Goal: Task Accomplishment & Management: Manage account settings

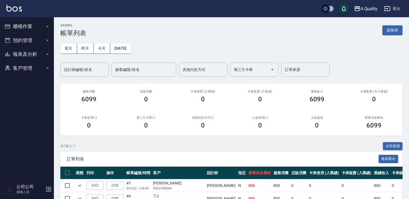
scroll to position [81, 0]
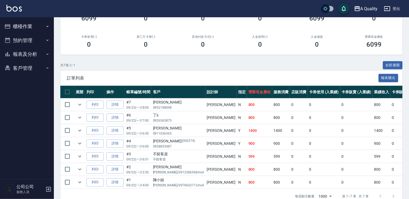
click at [22, 40] on button "預約管理" at bounding box center [27, 40] width 50 height 14
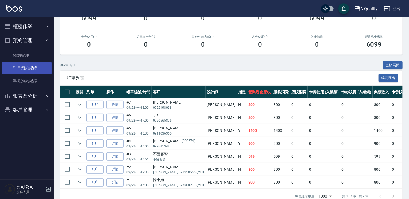
click at [27, 66] on link "單日預約紀錄" at bounding box center [27, 68] width 50 height 12
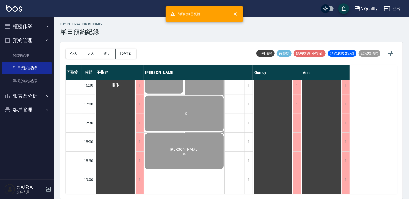
scroll to position [230, 0]
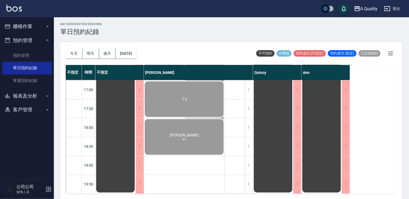
click at [23, 28] on button "櫃檯作業" at bounding box center [27, 26] width 50 height 14
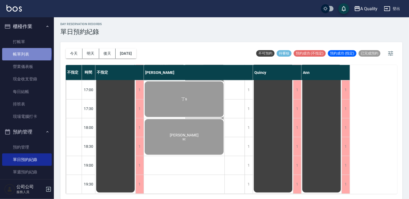
click at [26, 54] on link "帳單列表" at bounding box center [27, 54] width 50 height 12
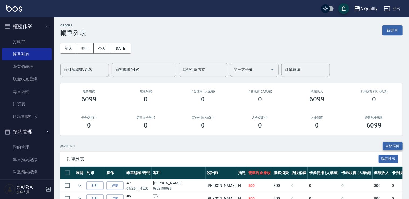
click at [394, 148] on button "全部展開" at bounding box center [393, 146] width 20 height 8
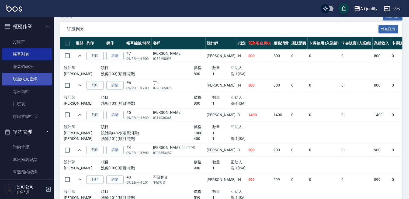
scroll to position [108, 0]
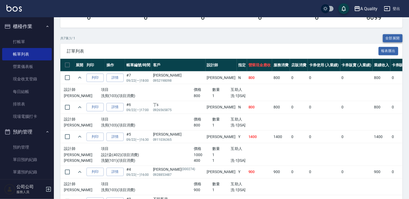
click at [397, 36] on button "全部展開" at bounding box center [393, 38] width 20 height 8
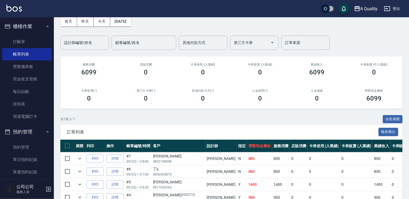
scroll to position [81, 0]
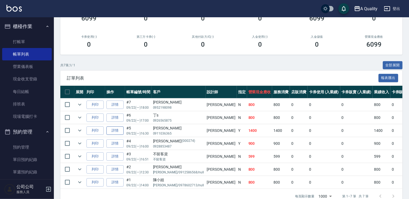
click at [118, 131] on link "詳情" at bounding box center [115, 131] width 17 height 8
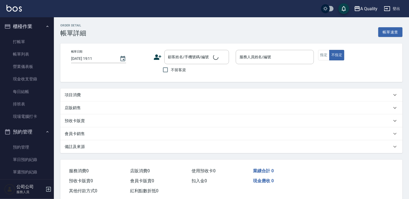
type input "[DATE] 16:30"
type input "[PERSON_NAME](無代號)"
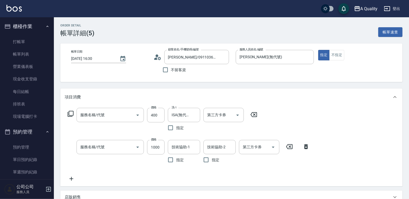
type input "[PERSON_NAME]/0911036365/null"
type input "洗髮(101)"
type input "設計染(402)"
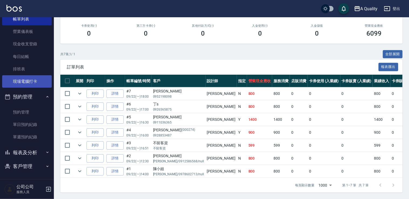
scroll to position [35, 0]
click at [33, 154] on button "報表及分析" at bounding box center [27, 152] width 50 height 14
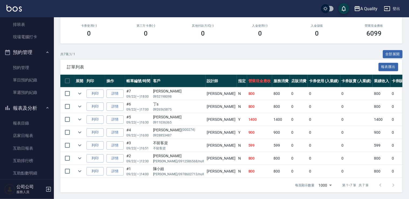
scroll to position [89, 0]
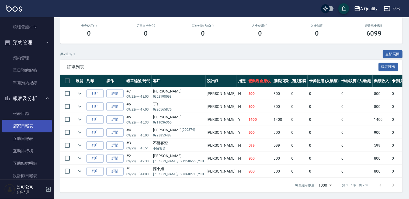
click at [30, 127] on link "店家日報表" at bounding box center [27, 126] width 50 height 12
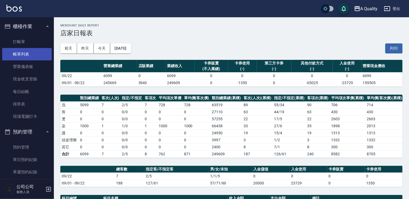
click at [30, 50] on link "帳單列表" at bounding box center [27, 54] width 50 height 12
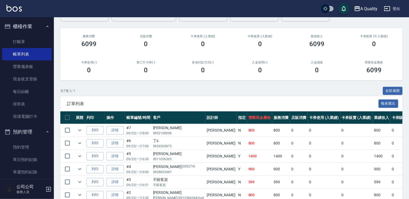
scroll to position [95, 0]
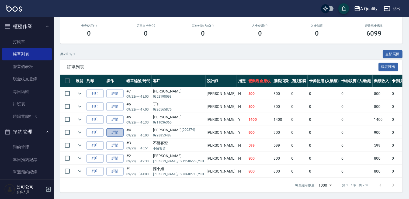
click at [115, 128] on link "詳情" at bounding box center [115, 132] width 17 height 8
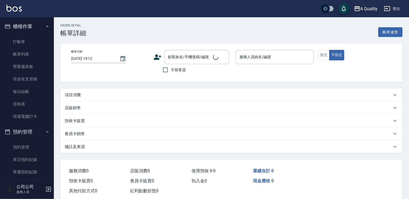
type input "[DATE] 16:00"
type input "[PERSON_NAME](無代號)"
type input "洗+剪"
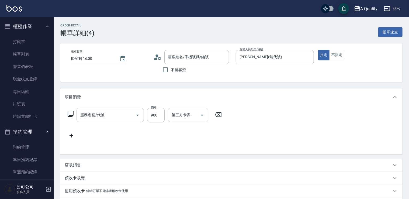
type input "[PERSON_NAME]/0928853487/000274"
type input "洗剪(103)"
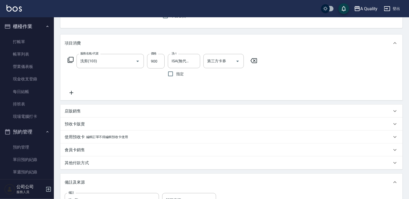
click at [82, 163] on p "其他付款方式" at bounding box center [77, 163] width 24 height 6
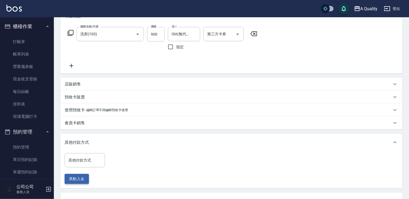
scroll to position [108, 0]
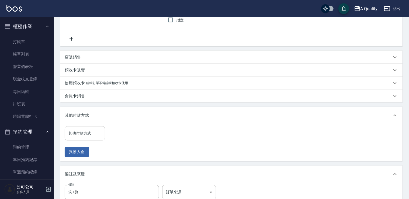
click at [87, 135] on input "其他付款方式" at bounding box center [85, 133] width 36 height 9
click at [87, 147] on span "行動支付" at bounding box center [85, 147] width 40 height 9
type input "行動支付"
click at [119, 134] on input "0" at bounding box center [128, 133] width 40 height 15
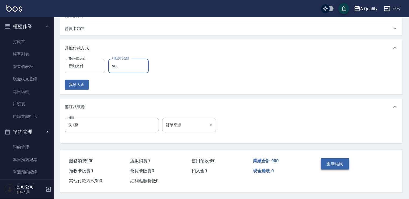
scroll to position [177, 0]
type input "900"
click at [330, 158] on button "重新結帳" at bounding box center [335, 163] width 29 height 11
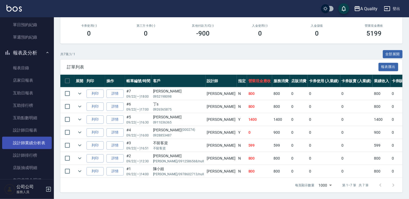
scroll to position [162, 0]
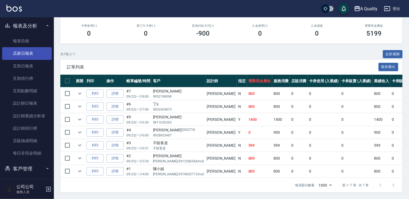
click at [31, 53] on link "店家日報表" at bounding box center [27, 53] width 50 height 12
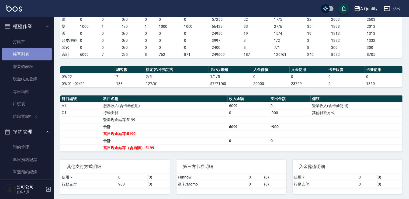
click at [28, 51] on link "帳單列表" at bounding box center [27, 54] width 50 height 12
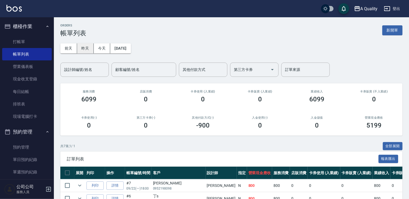
click at [82, 48] on button "昨天" at bounding box center [85, 48] width 17 height 10
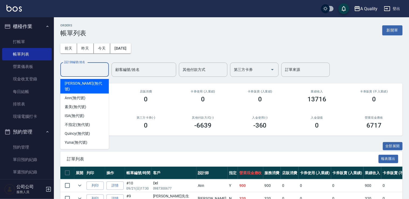
click at [81, 67] on input "設計師編號/姓名" at bounding box center [85, 69] width 44 height 9
click at [79, 82] on span "[PERSON_NAME] (無代號)" at bounding box center [85, 86] width 40 height 11
type input "[PERSON_NAME](無代號)"
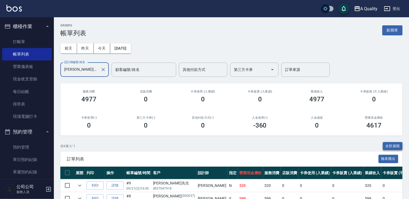
click at [392, 145] on button "全部展開" at bounding box center [393, 146] width 20 height 8
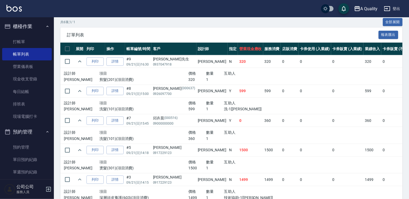
scroll to position [101, 0]
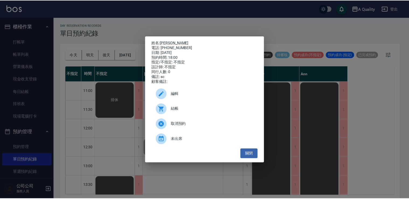
scroll to position [216, 0]
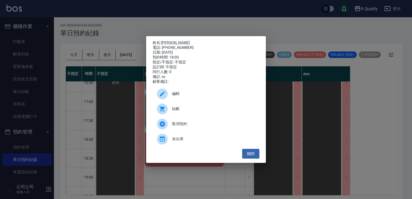
drag, startPoint x: 247, startPoint y: 156, endPoint x: 236, endPoint y: 155, distance: 10.6
click at [247, 156] on button "關閉" at bounding box center [250, 154] width 17 height 10
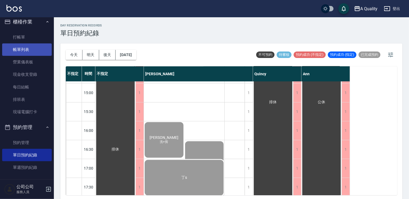
scroll to position [2, 0]
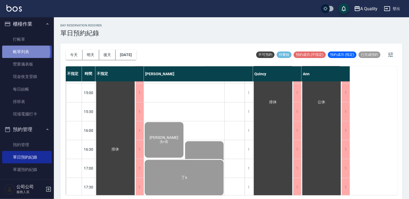
click at [23, 52] on link "帳單列表" at bounding box center [27, 52] width 50 height 12
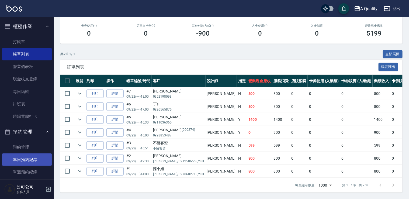
click at [34, 155] on link "單日預約紀錄" at bounding box center [27, 159] width 50 height 12
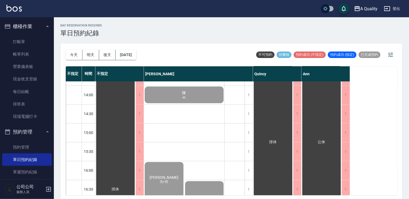
scroll to position [41, 0]
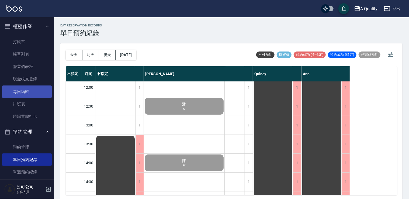
click at [24, 91] on link "每日結帳" at bounding box center [27, 92] width 50 height 12
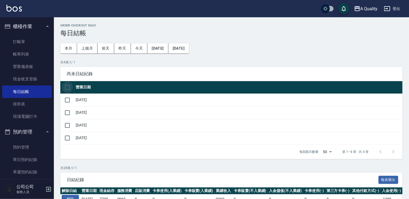
click at [62, 84] on input "checkbox" at bounding box center [67, 87] width 11 height 11
checkbox input "true"
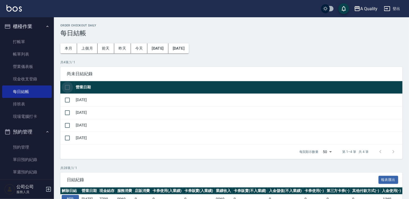
checkbox input "true"
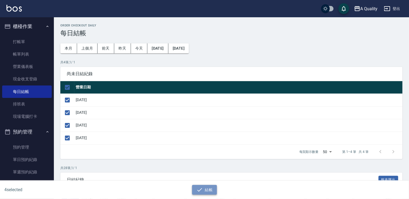
click at [210, 189] on button "結帳" at bounding box center [204, 190] width 25 height 10
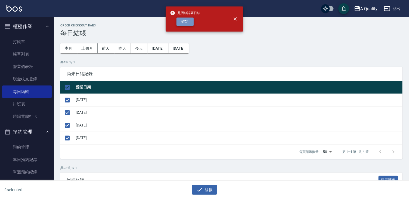
click at [187, 19] on button "確定" at bounding box center [185, 22] width 17 height 8
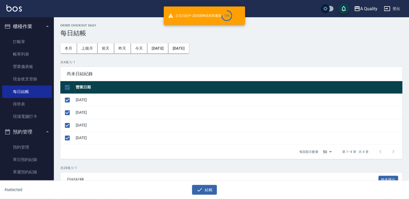
checkbox input "false"
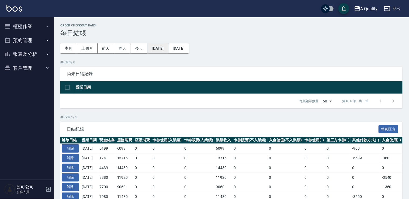
click at [167, 47] on button "[DATE]" at bounding box center [158, 48] width 21 height 10
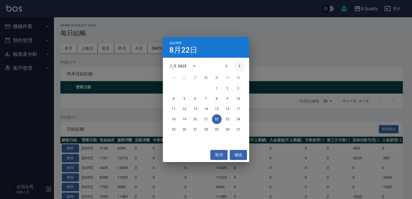
click at [240, 67] on icon "Next month" at bounding box center [239, 66] width 6 height 6
click at [227, 108] on button "20" at bounding box center [228, 109] width 10 height 10
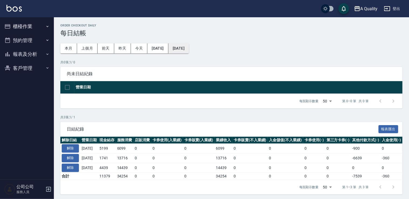
click at [189, 49] on button "[DATE]" at bounding box center [179, 48] width 20 height 10
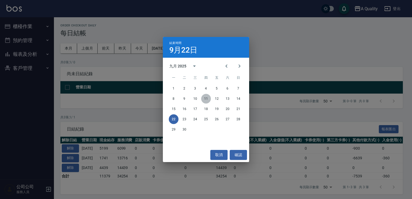
click at [207, 99] on button "11" at bounding box center [206, 99] width 10 height 10
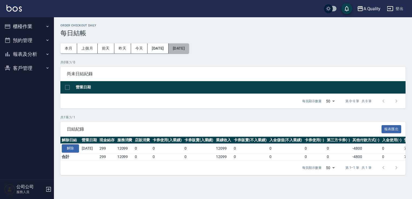
click at [189, 53] on button "2025/09/11" at bounding box center [179, 48] width 20 height 10
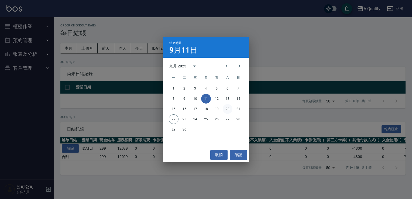
click at [229, 110] on button "20" at bounding box center [228, 109] width 10 height 10
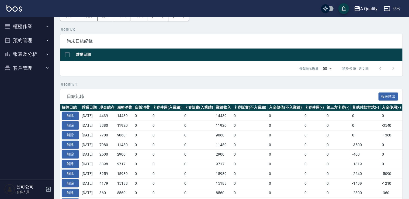
scroll to position [72, 0]
